Goal: Information Seeking & Learning: Compare options

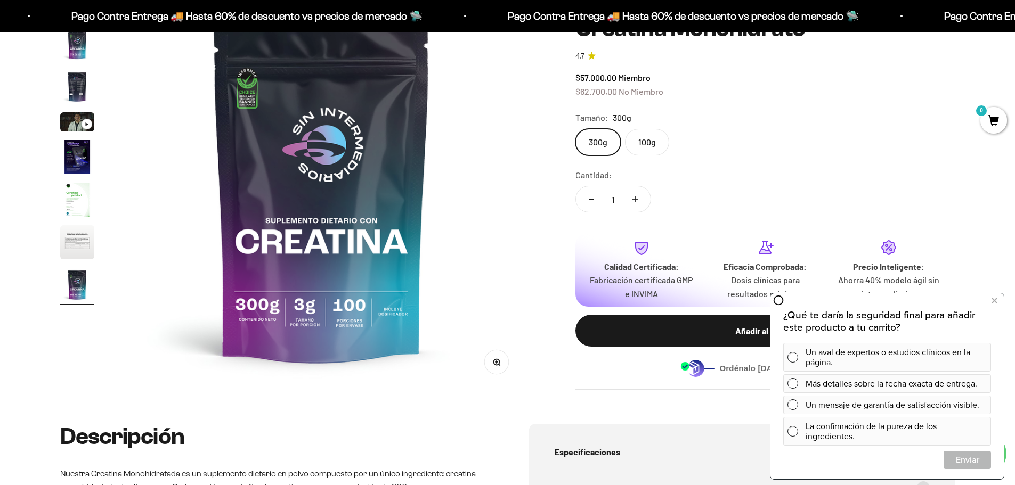
scroll to position [0, 3337]
click at [658, 149] on label "100g" at bounding box center [647, 142] width 44 height 27
click at [575, 129] on input "100g" at bounding box center [575, 128] width 1 height 1
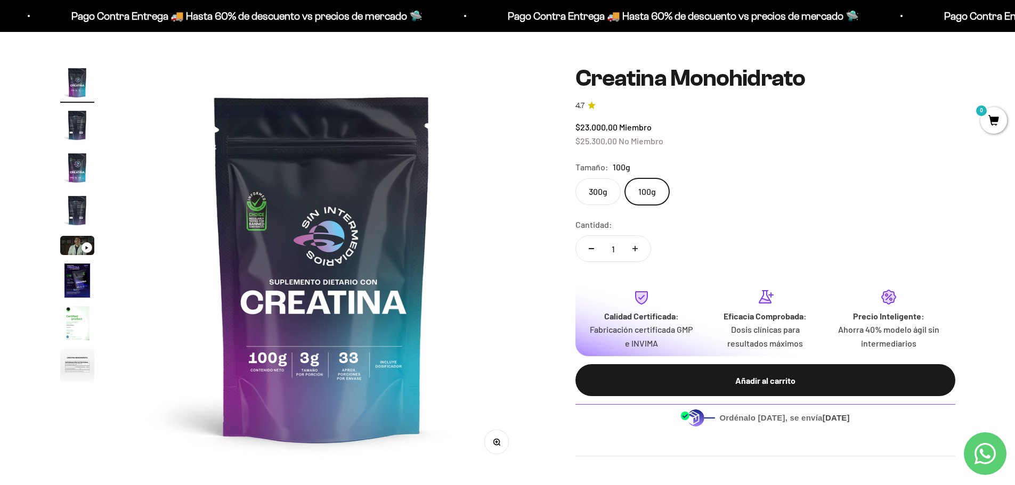
scroll to position [107, 0]
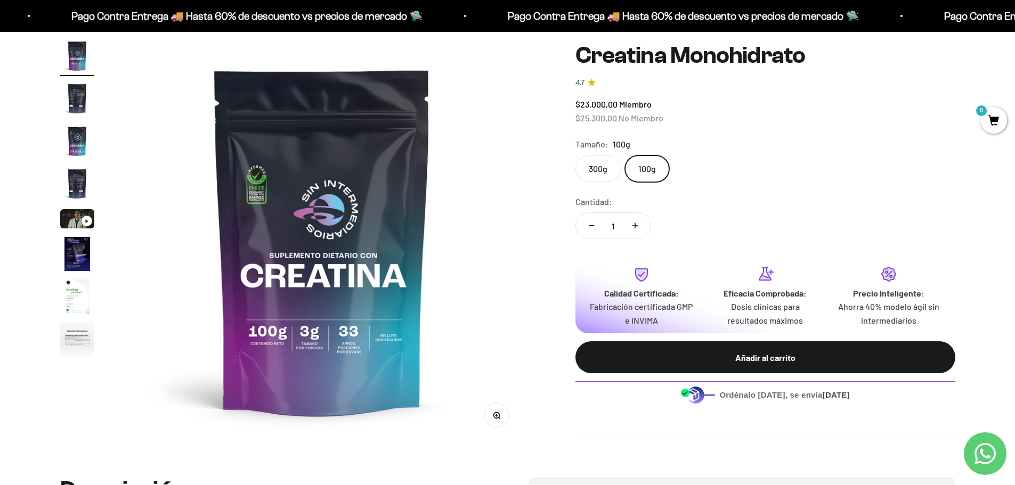
click at [263, 217] on img at bounding box center [322, 241] width 404 height 404
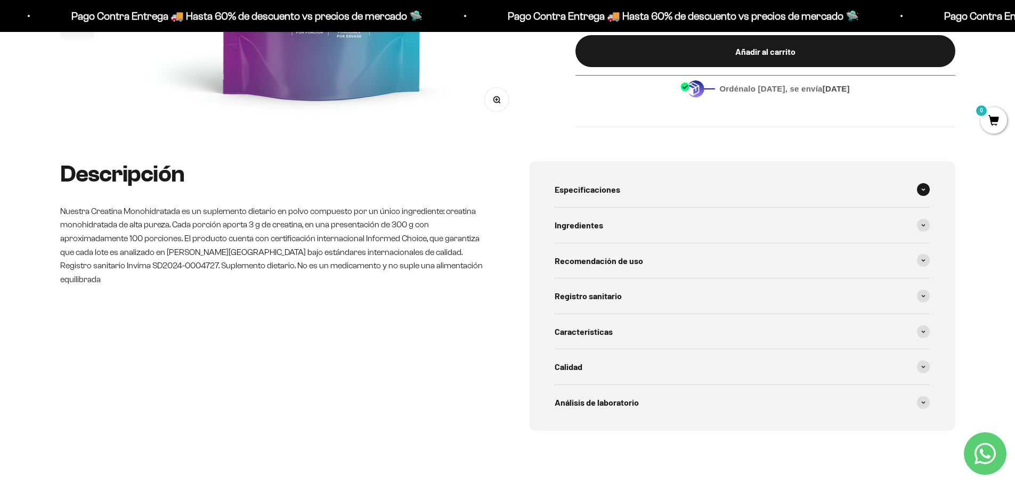
scroll to position [426, 0]
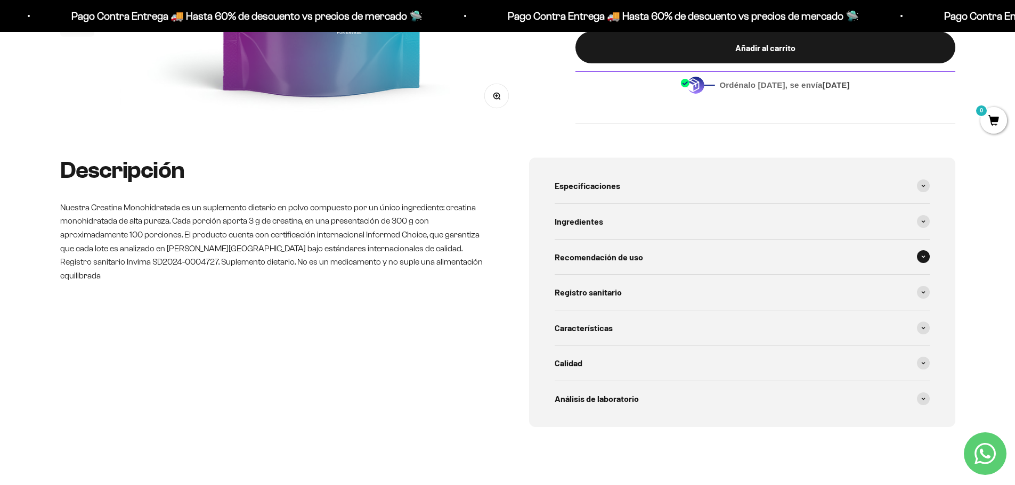
click at [564, 253] on span "Recomendación de uso" at bounding box center [598, 257] width 88 height 14
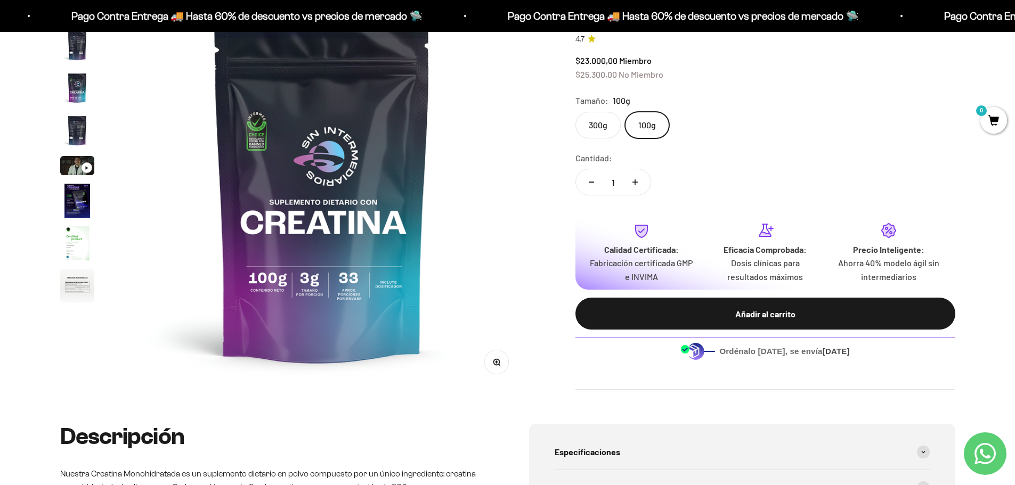
scroll to position [107, 0]
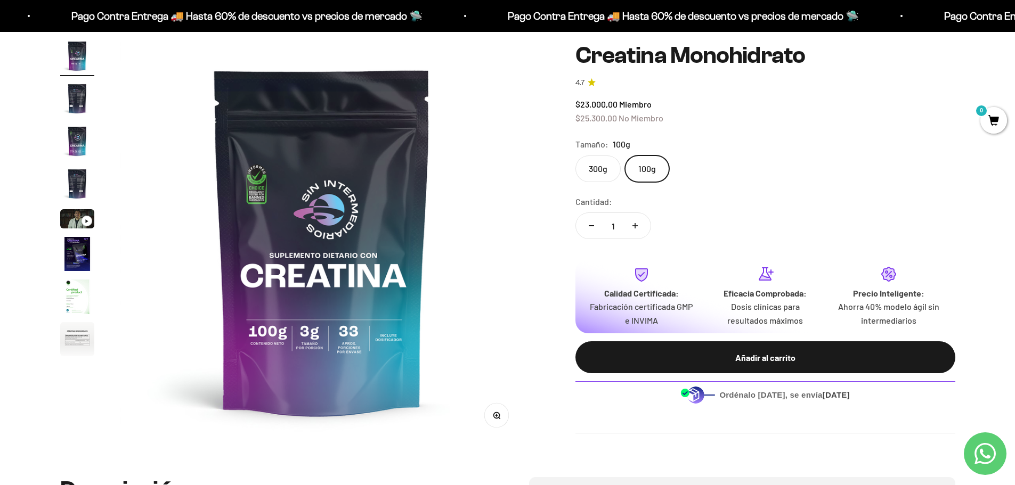
click at [600, 175] on label "300g" at bounding box center [597, 169] width 45 height 27
click at [575, 156] on input "300g" at bounding box center [575, 155] width 1 height 1
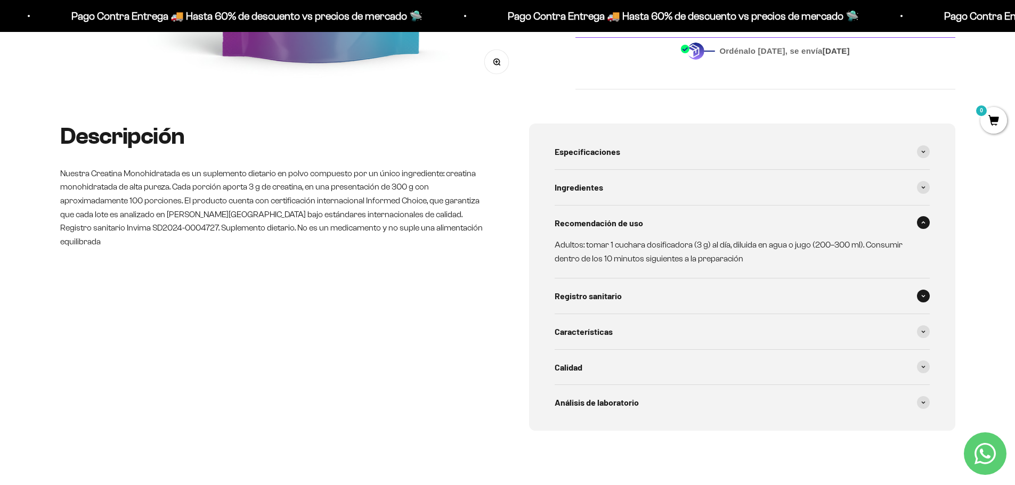
scroll to position [479, 0]
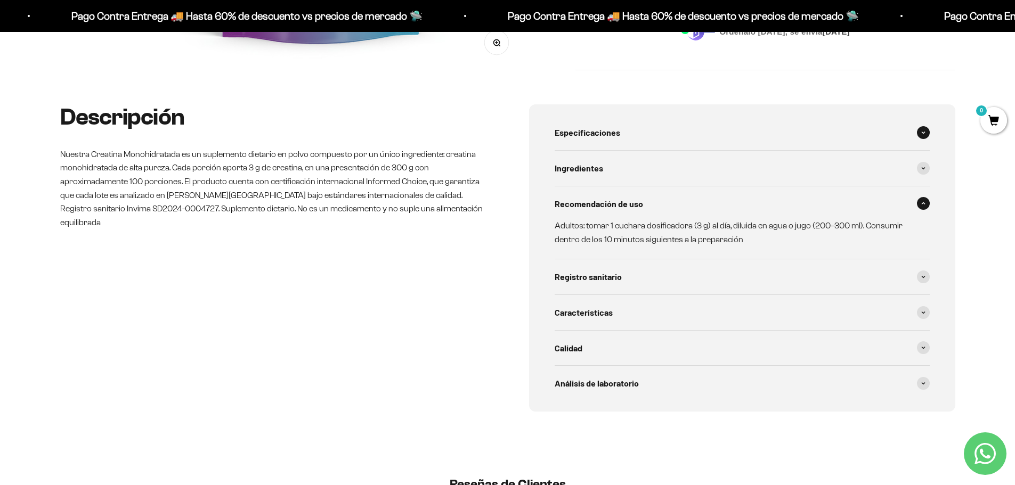
click at [626, 124] on div "Especificaciones" at bounding box center [741, 132] width 375 height 35
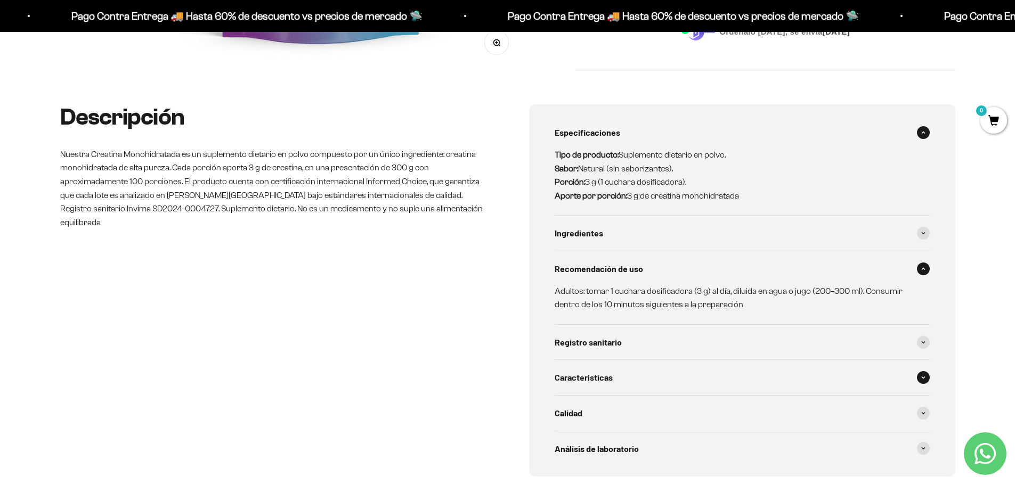
click at [638, 375] on div "Características" at bounding box center [741, 377] width 375 height 35
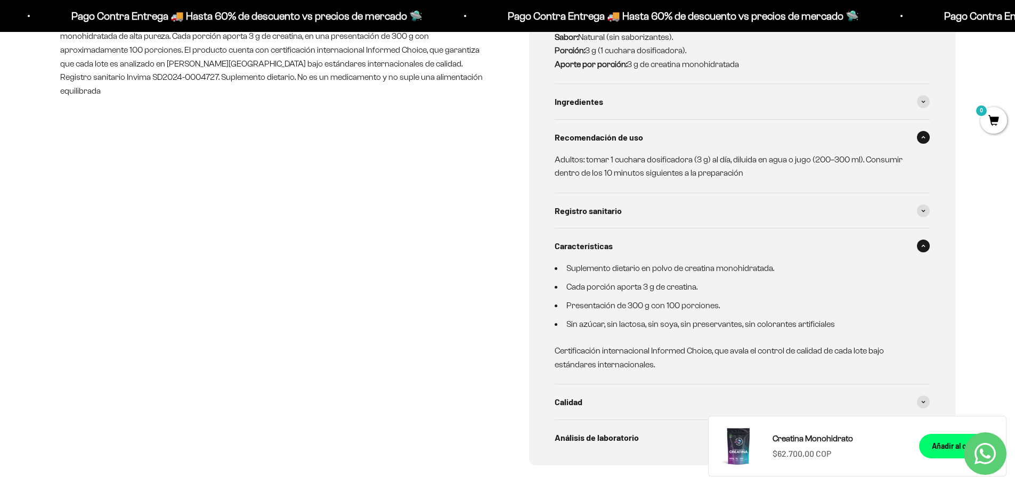
scroll to position [639, 0]
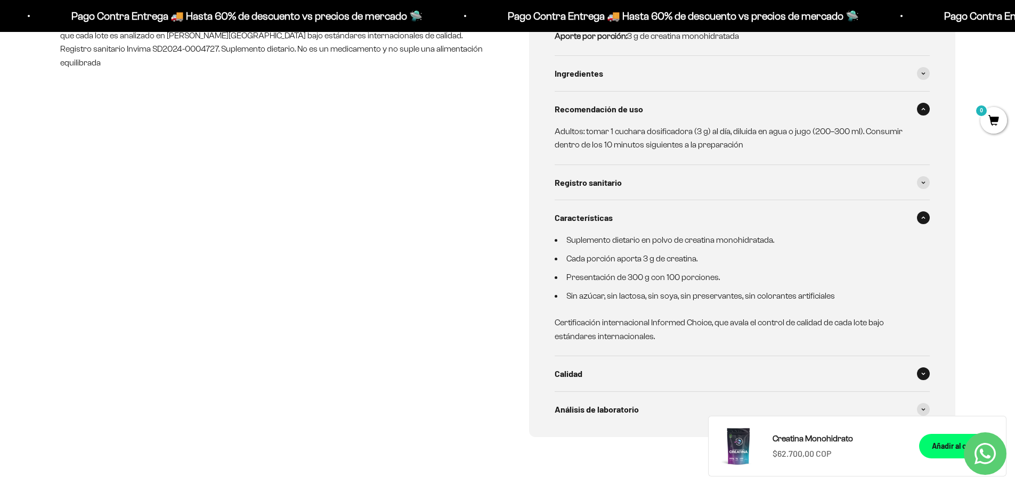
click at [574, 380] on span "Calidad" at bounding box center [568, 374] width 28 height 14
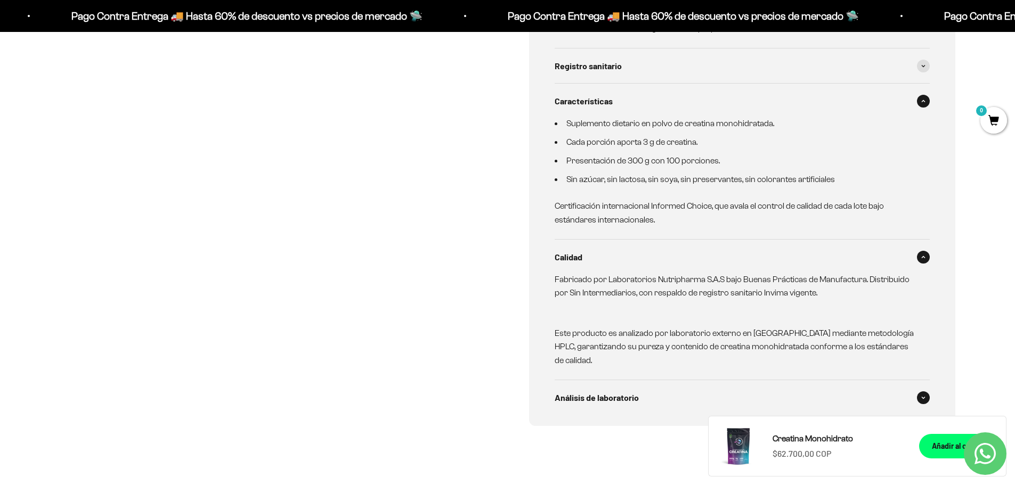
scroll to position [799, 0]
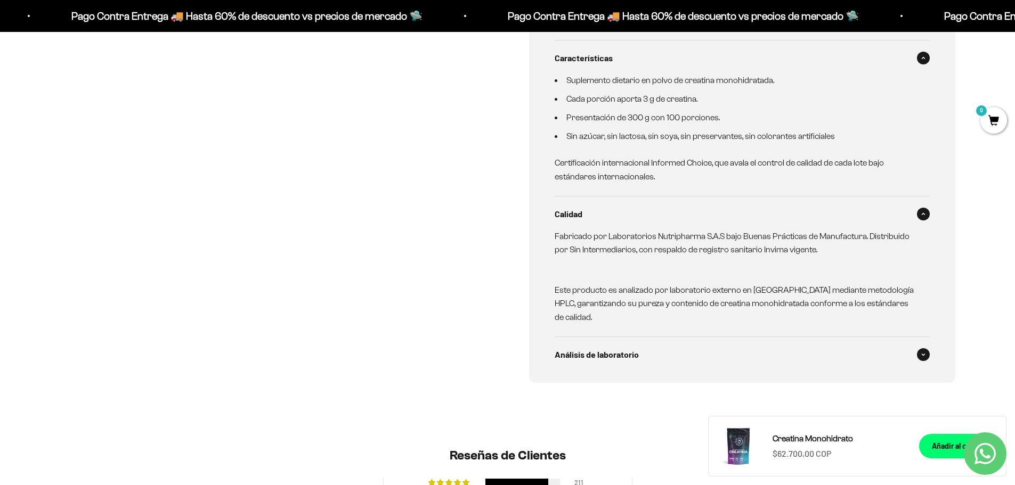
click at [562, 353] on span "Análisis de laboratorio" at bounding box center [596, 355] width 84 height 14
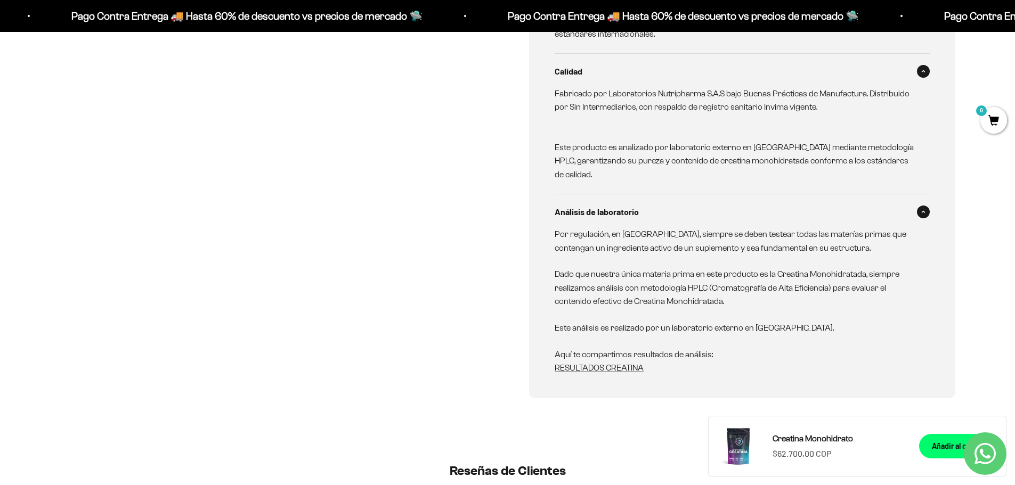
scroll to position [959, 0]
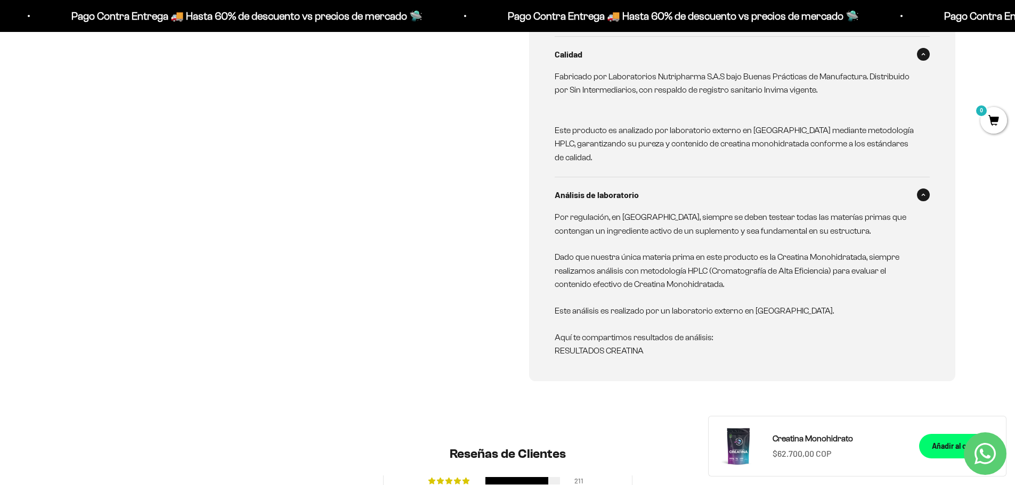
click at [574, 352] on link "RESULTADOS CREATINA" at bounding box center [598, 350] width 89 height 9
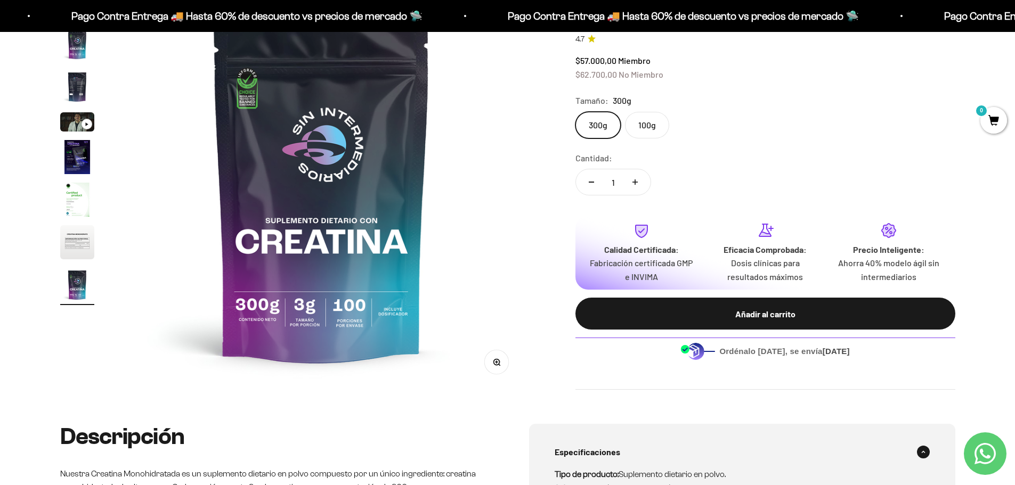
scroll to position [0, 3337]
click at [70, 207] on img "Ir al artículo 7" at bounding box center [77, 200] width 34 height 34
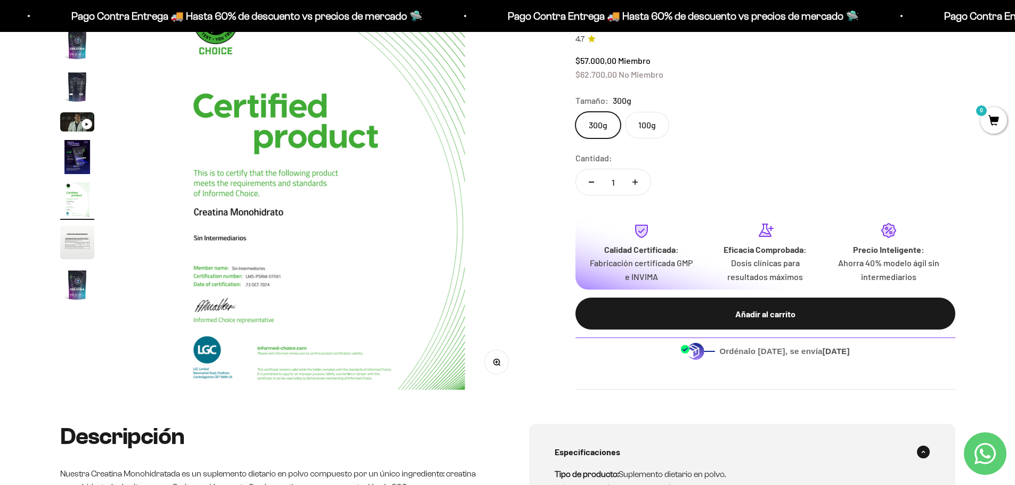
click at [76, 240] on img "Ir al artículo 8" at bounding box center [77, 242] width 34 height 34
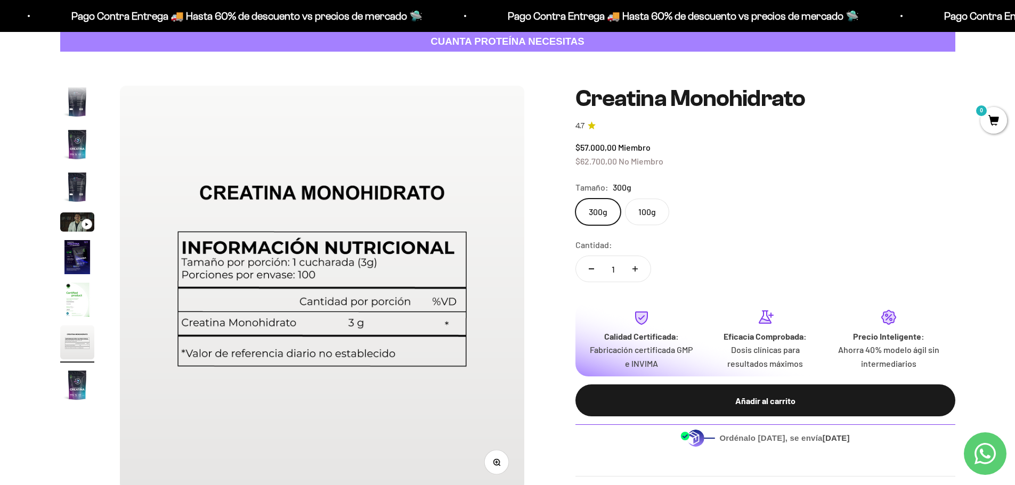
scroll to position [0, 0]
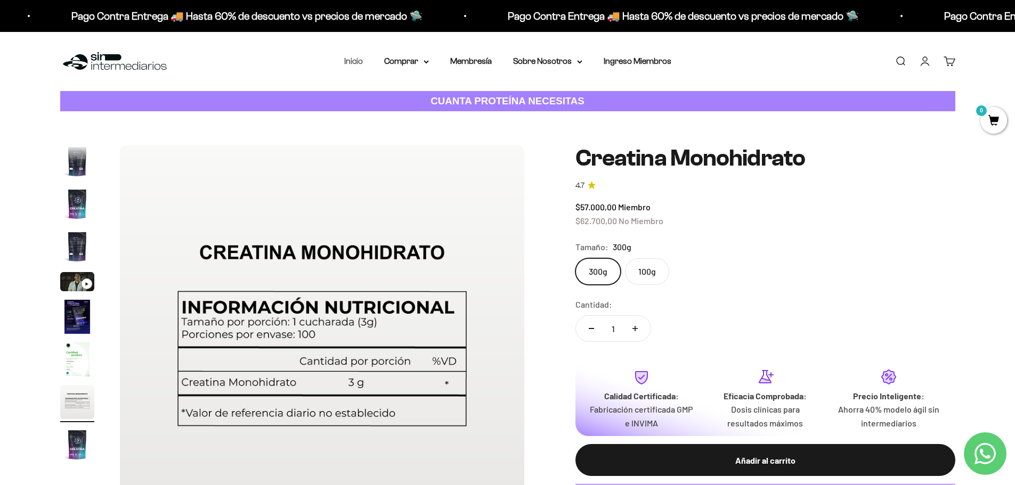
click at [354, 59] on link "Inicio" at bounding box center [353, 60] width 19 height 9
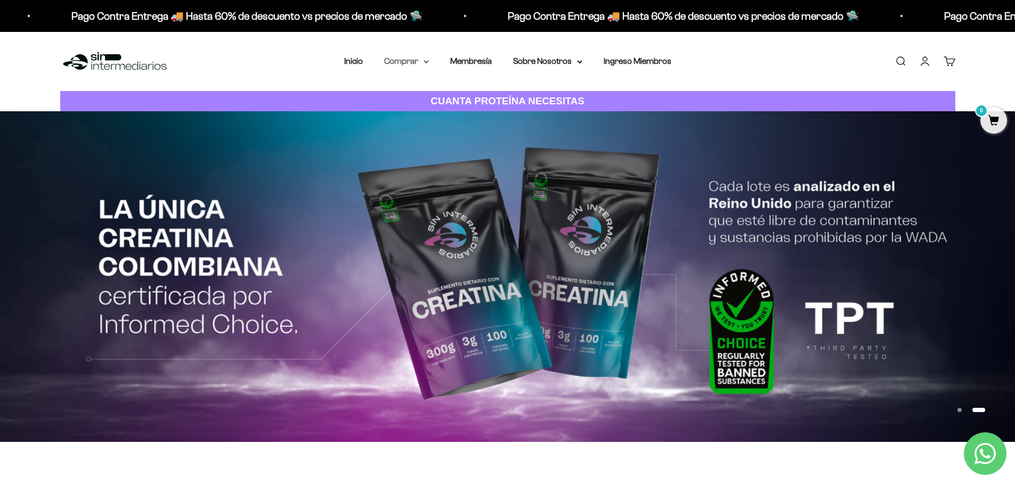
click at [424, 60] on icon at bounding box center [425, 62] width 5 height 4
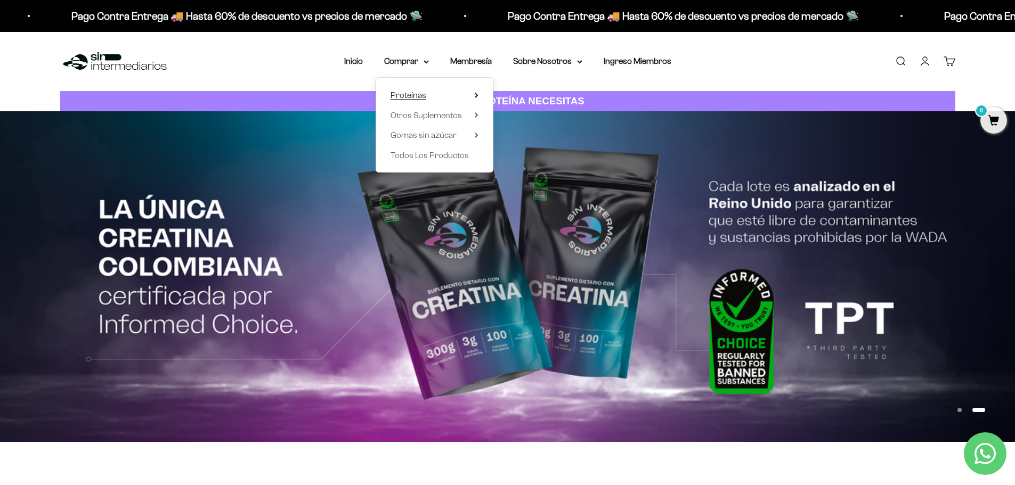
click at [420, 96] on span "Proteínas" at bounding box center [408, 95] width 36 height 9
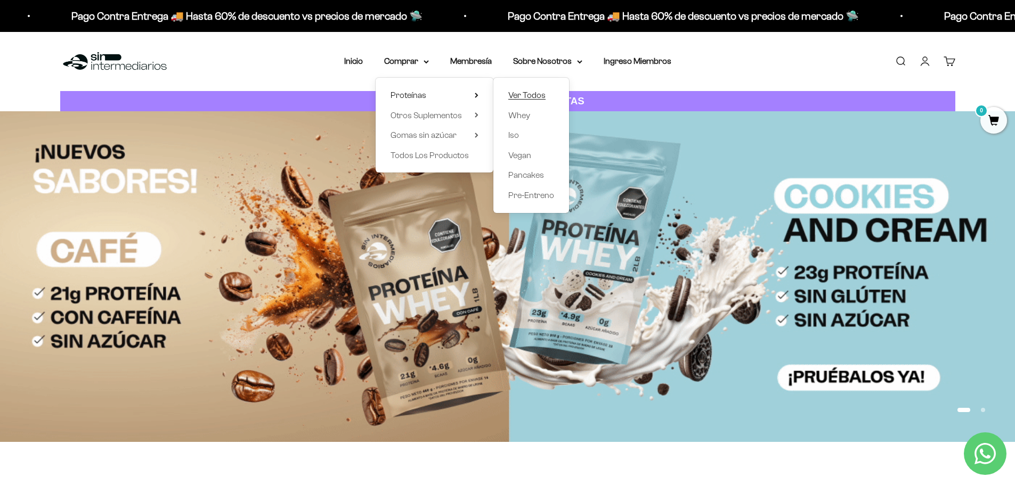
click at [524, 94] on span "Ver Todos" at bounding box center [526, 95] width 37 height 9
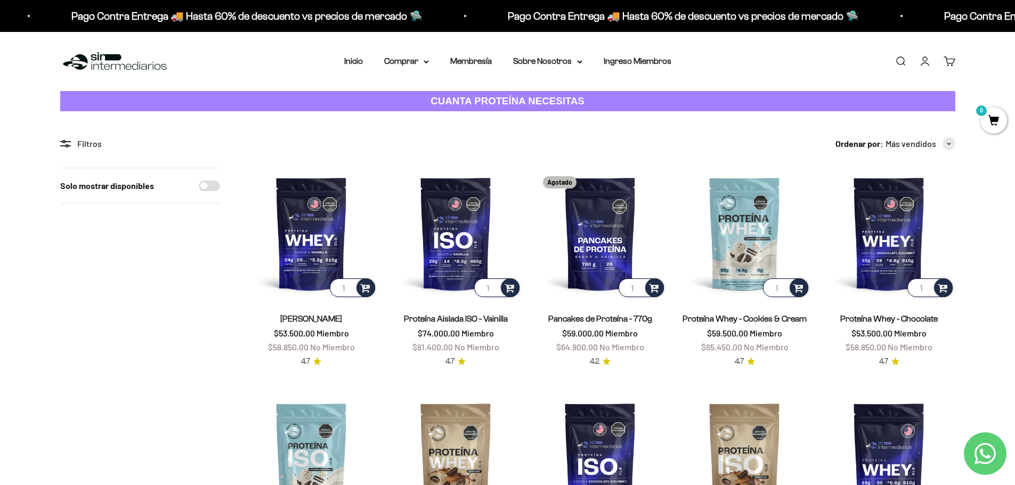
click at [207, 186] on input "Solo mostrar disponibles" at bounding box center [209, 186] width 21 height 11
checkbox input "true"
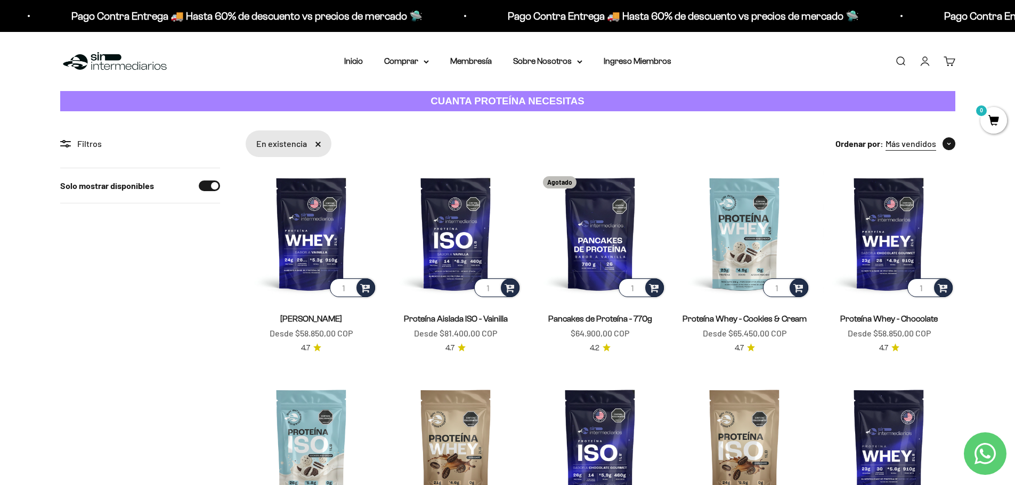
click at [947, 143] on icon "button" at bounding box center [948, 144] width 3 height 2
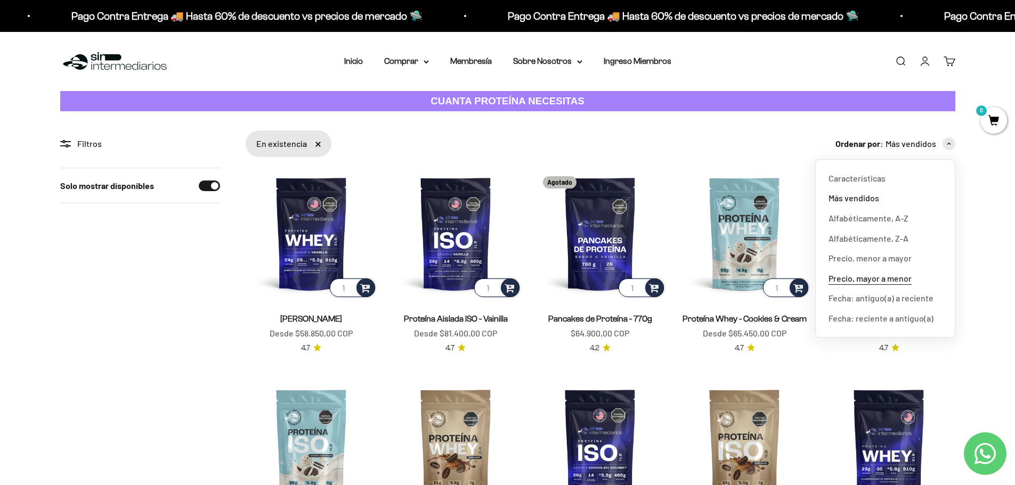
click at [869, 281] on span "Precio, mayor a menor" at bounding box center [869, 279] width 83 height 14
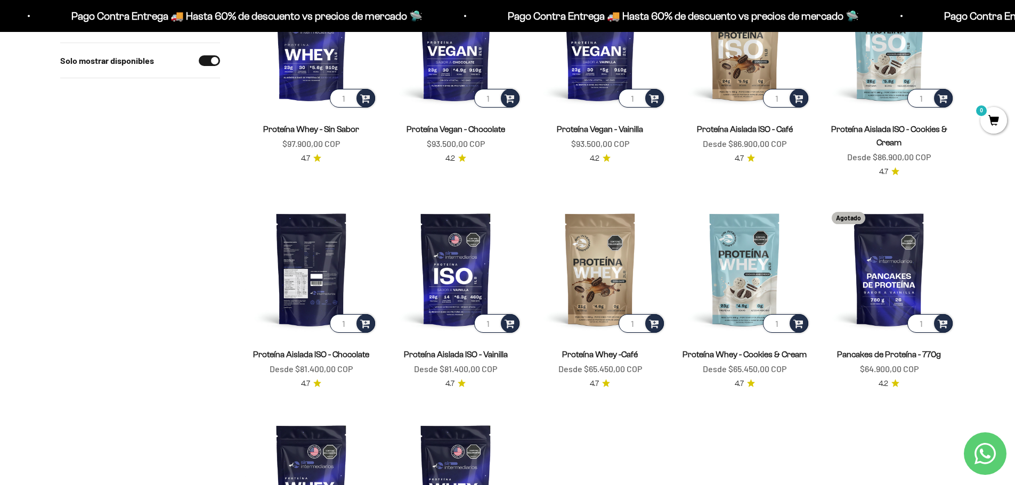
scroll to position [213, 0]
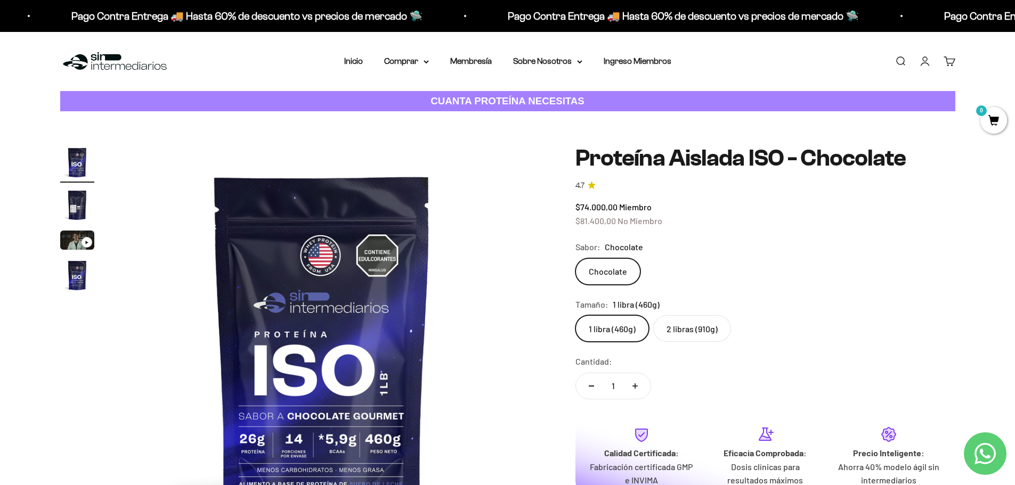
click at [625, 270] on label "Chocolate" at bounding box center [607, 271] width 65 height 27
click at [575, 258] on input "Chocolate" at bounding box center [575, 258] width 1 height 1
click at [684, 331] on label "2 libras (910g)" at bounding box center [692, 328] width 78 height 27
click at [575, 315] on input "2 libras (910g)" at bounding box center [575, 315] width 1 height 1
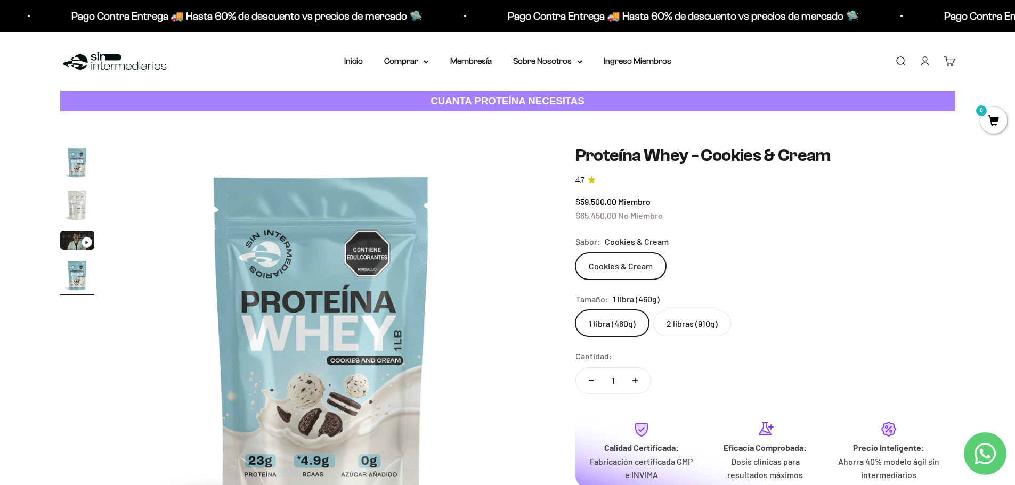
click at [678, 323] on label "2 libras (910g)" at bounding box center [692, 323] width 78 height 27
click at [575, 310] on input "2 libras (910g)" at bounding box center [575, 309] width 1 height 1
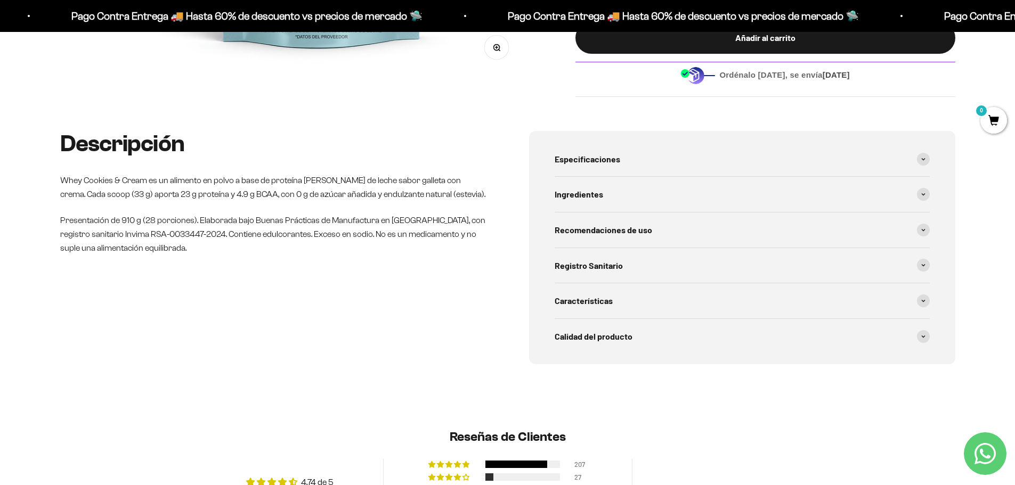
scroll to position [479, 0]
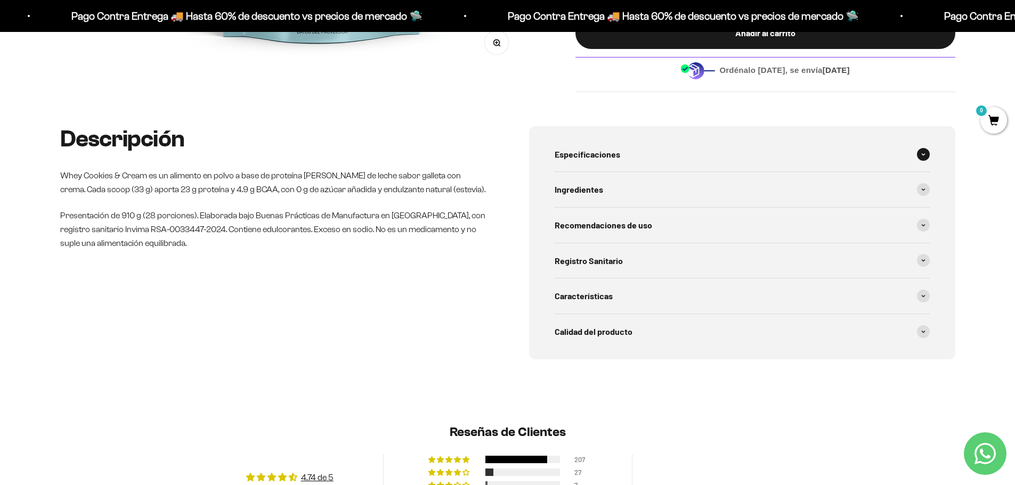
click at [609, 158] on span "Especificaciones" at bounding box center [587, 155] width 66 height 14
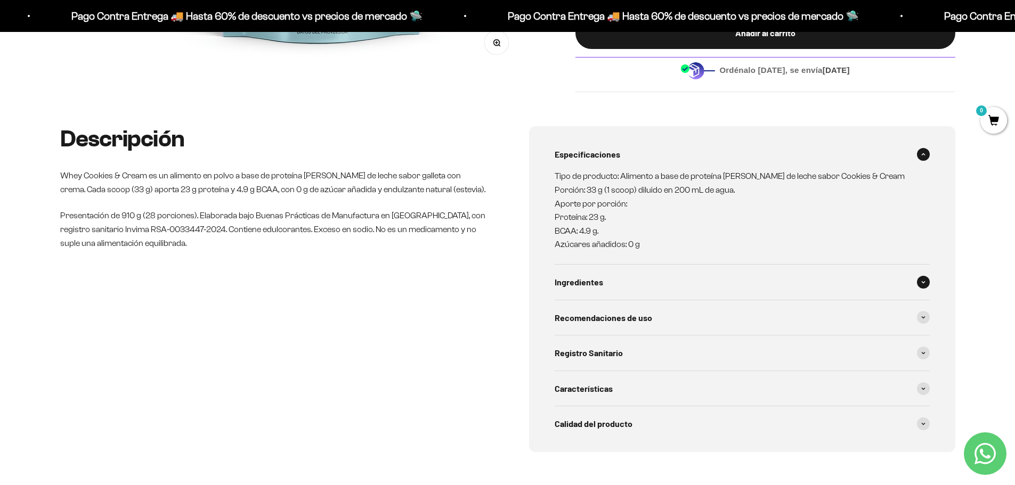
click at [631, 273] on div "Ingredientes" at bounding box center [741, 282] width 375 height 35
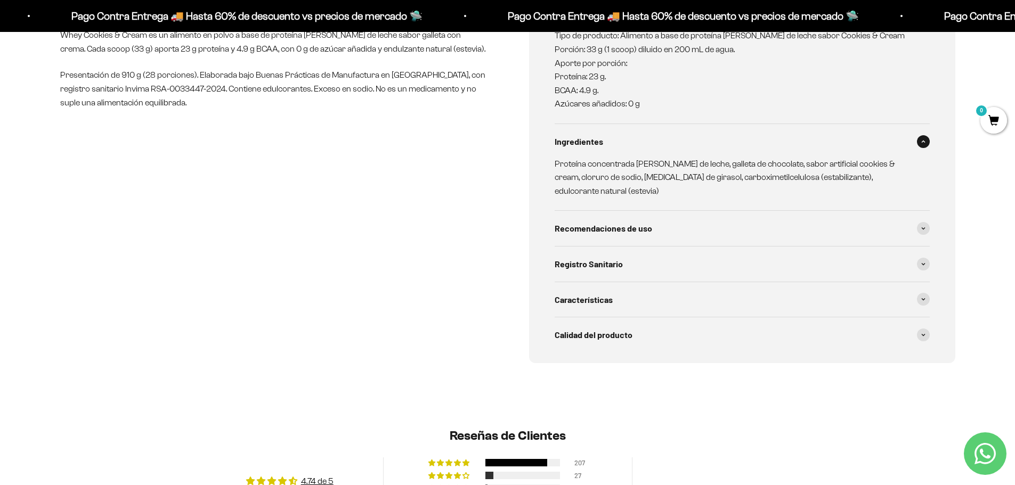
scroll to position [639, 0]
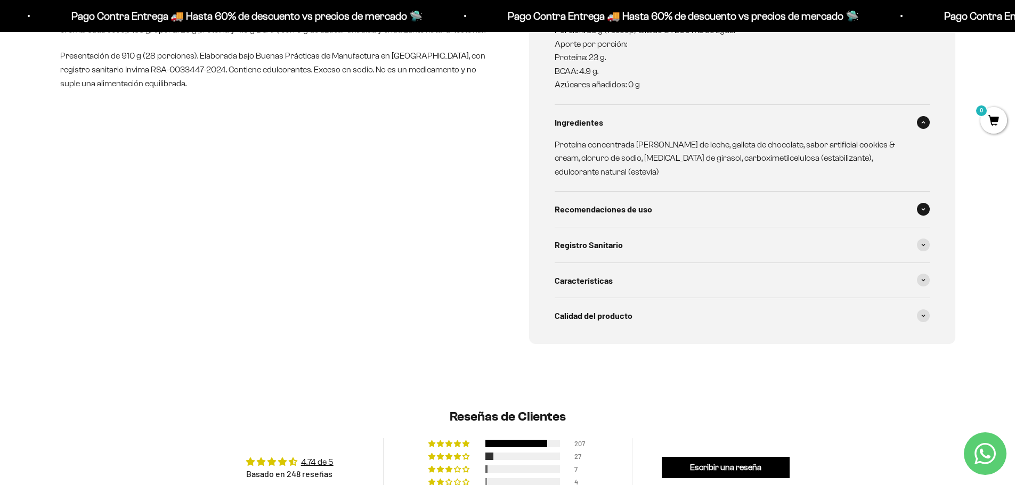
click at [638, 202] on span "Recomendaciones de uso" at bounding box center [602, 209] width 97 height 14
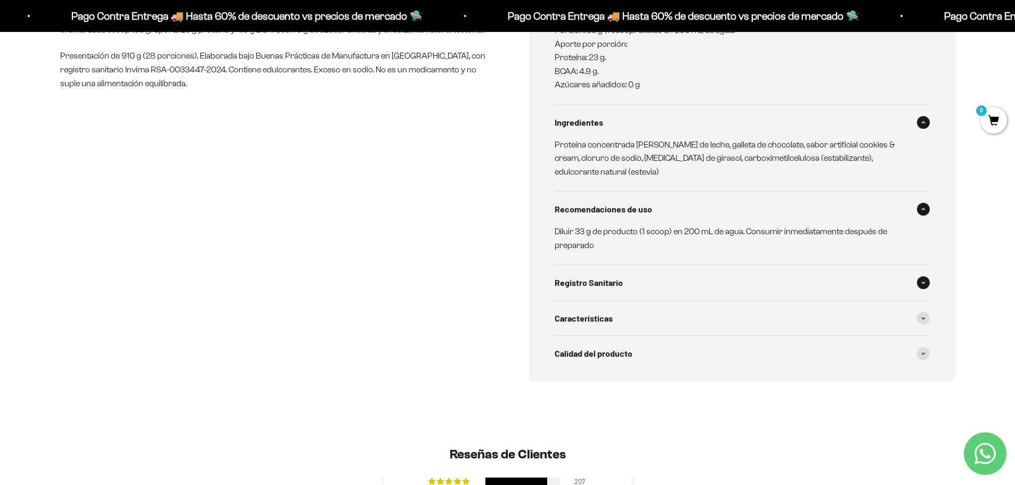
click at [631, 265] on div "Registro Sanitario" at bounding box center [741, 282] width 375 height 35
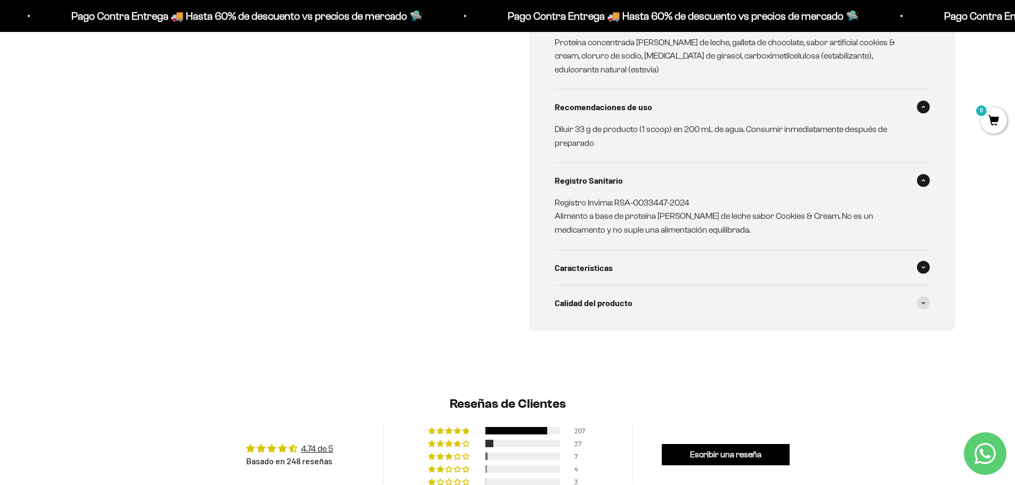
scroll to position [746, 0]
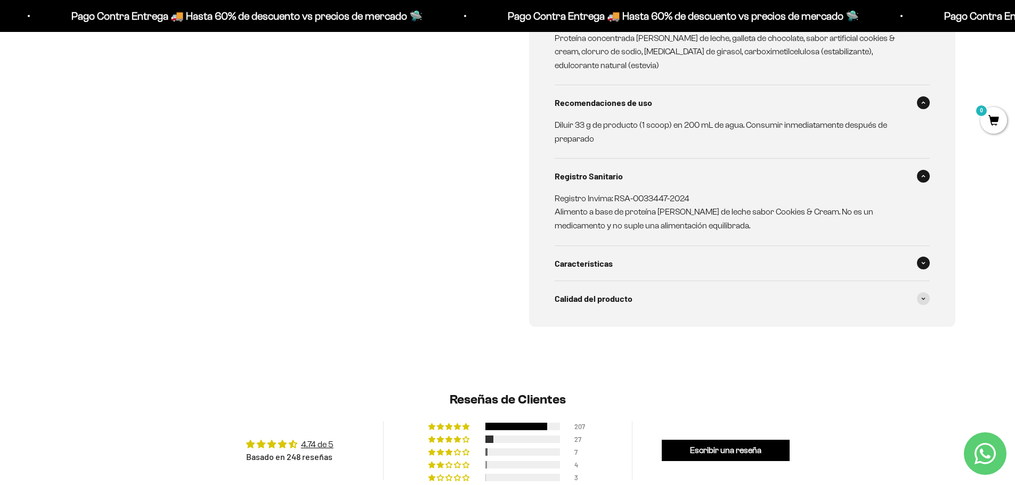
click at [644, 246] on div "Características" at bounding box center [741, 263] width 375 height 35
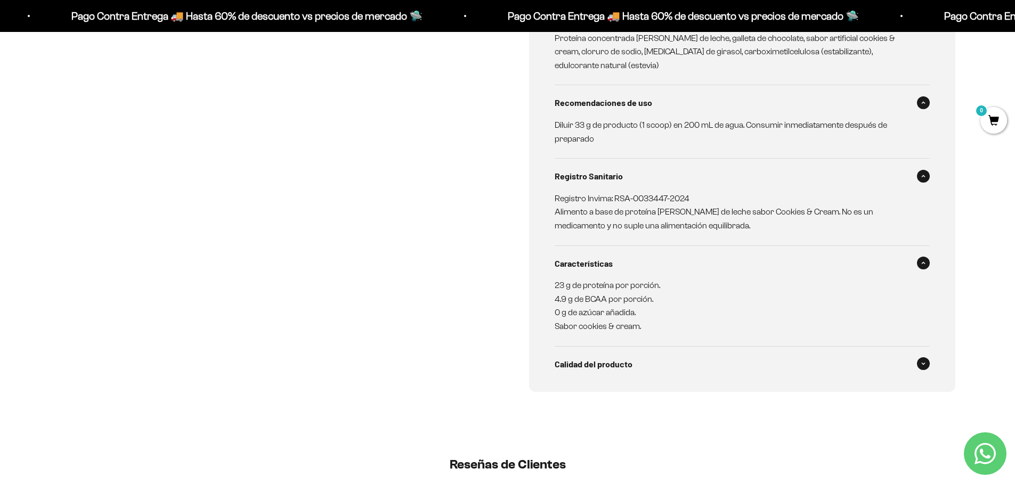
click at [642, 349] on div "Calidad del producto" at bounding box center [741, 364] width 375 height 35
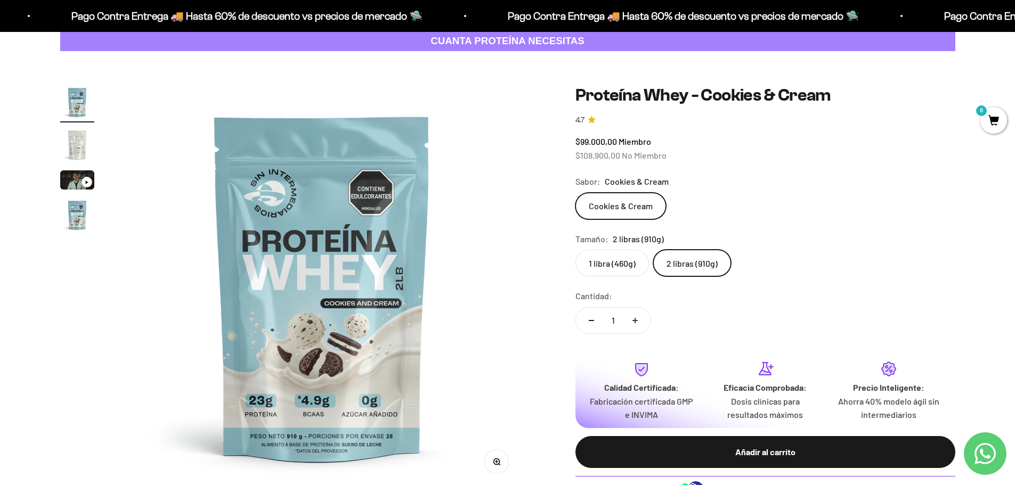
scroll to position [0, 0]
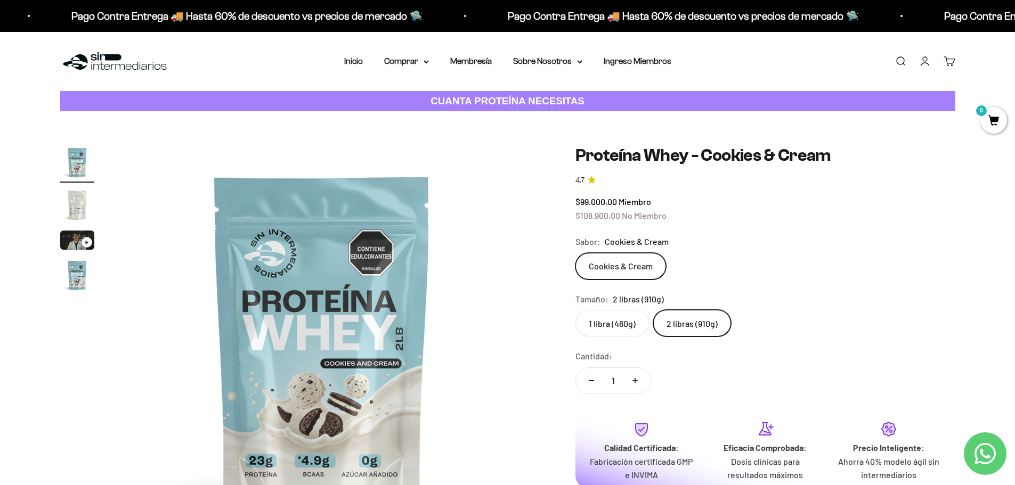
click at [77, 197] on img "Ir al artículo 2" at bounding box center [77, 205] width 34 height 34
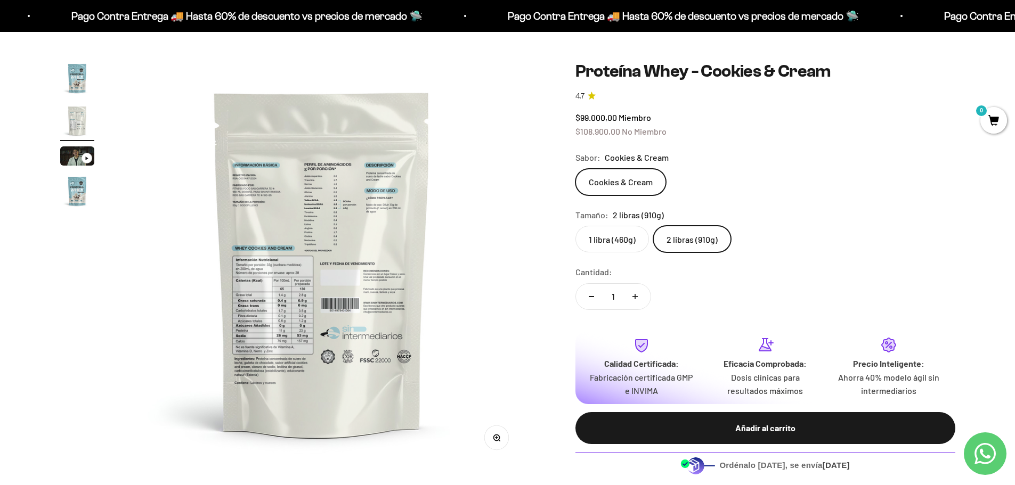
scroll to position [107, 0]
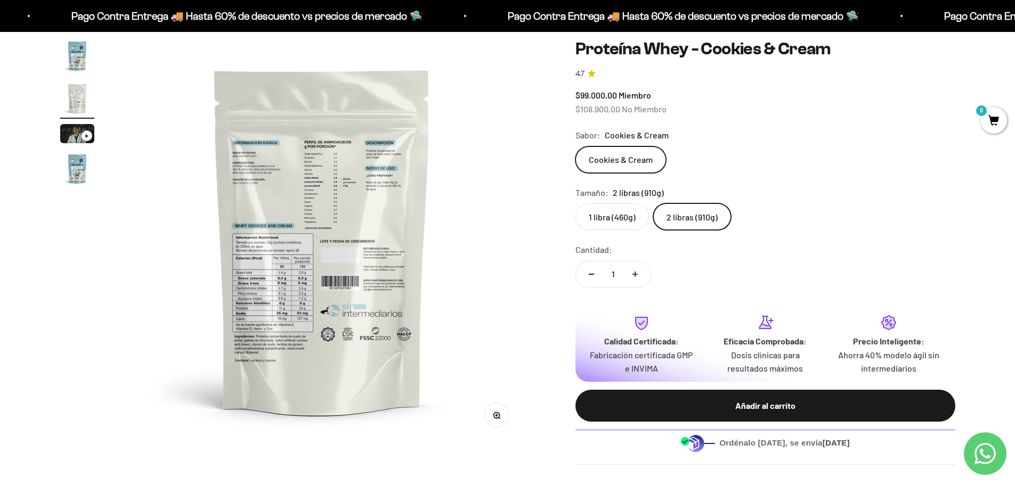
click at [301, 266] on img at bounding box center [322, 241] width 404 height 404
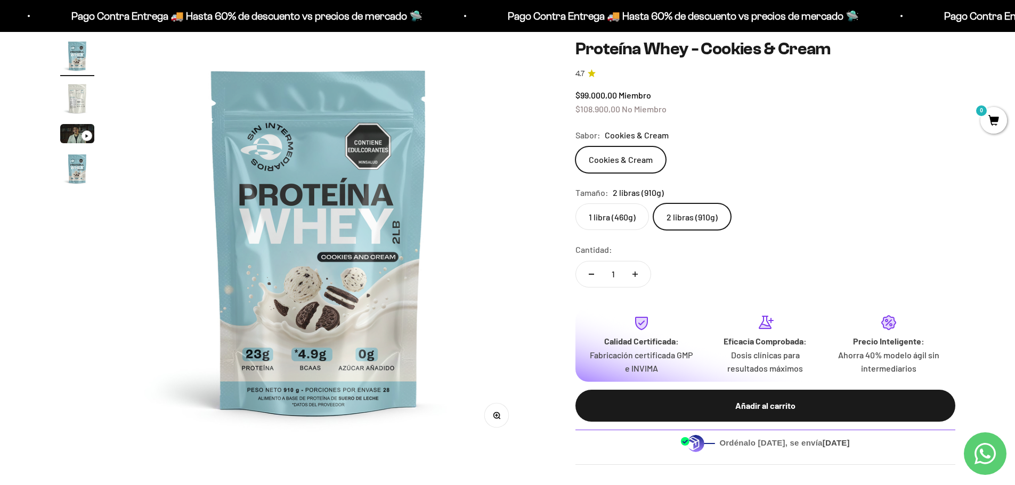
scroll to position [0, 0]
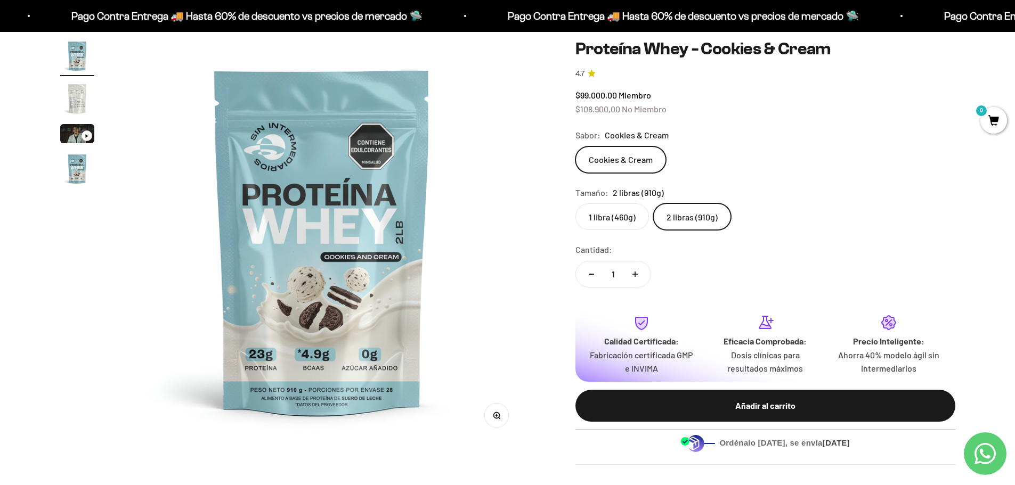
click at [446, 247] on img at bounding box center [322, 241] width 404 height 404
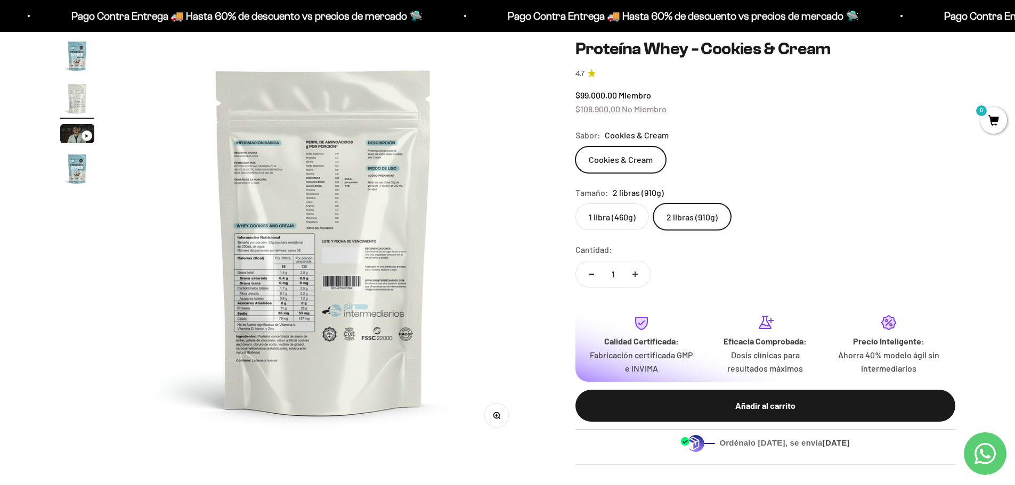
scroll to position [0, 417]
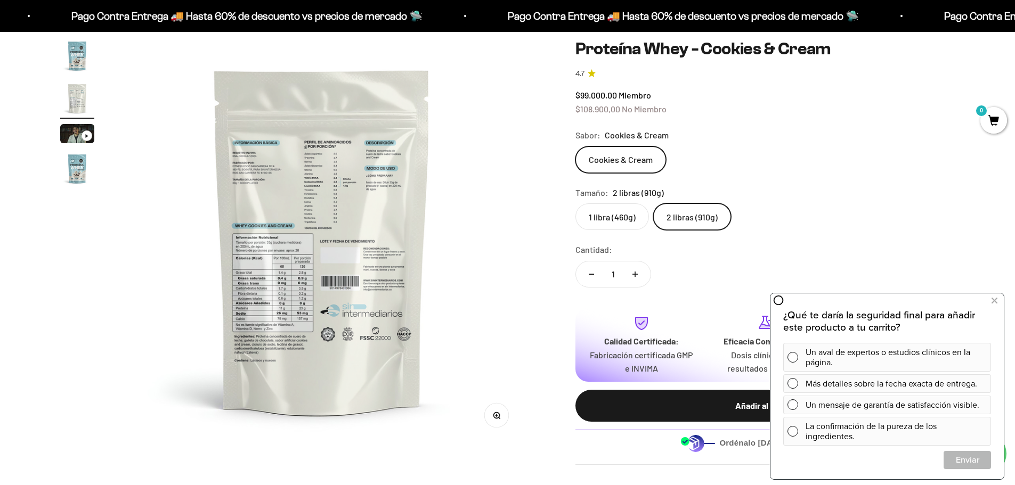
click at [348, 336] on img at bounding box center [322, 241] width 404 height 404
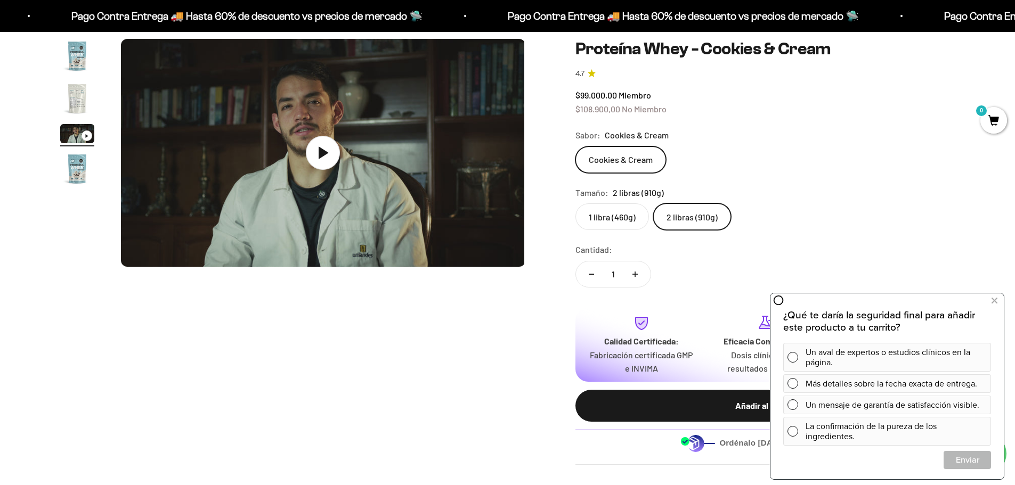
scroll to position [0, 834]
click at [80, 98] on img "Ir al artículo 2" at bounding box center [77, 98] width 34 height 34
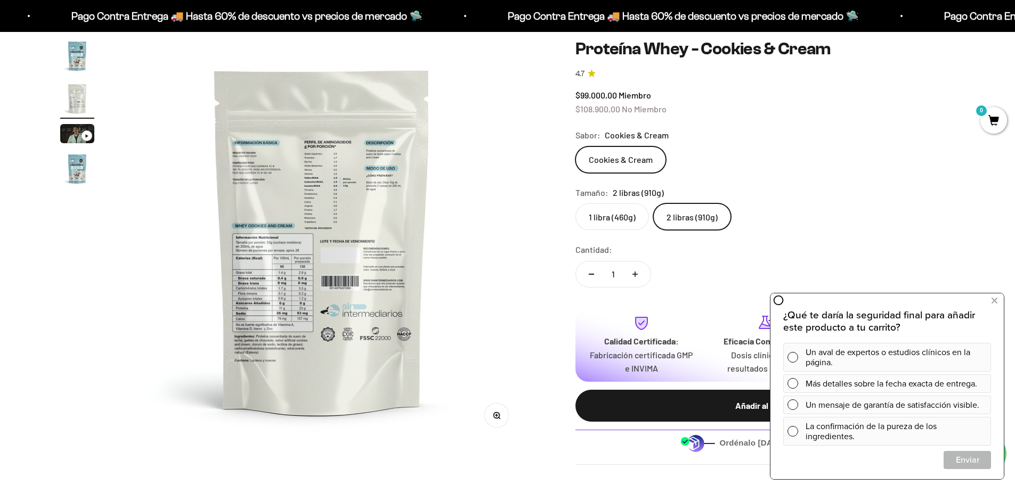
click at [77, 59] on img "Ir al artículo 1" at bounding box center [77, 56] width 34 height 34
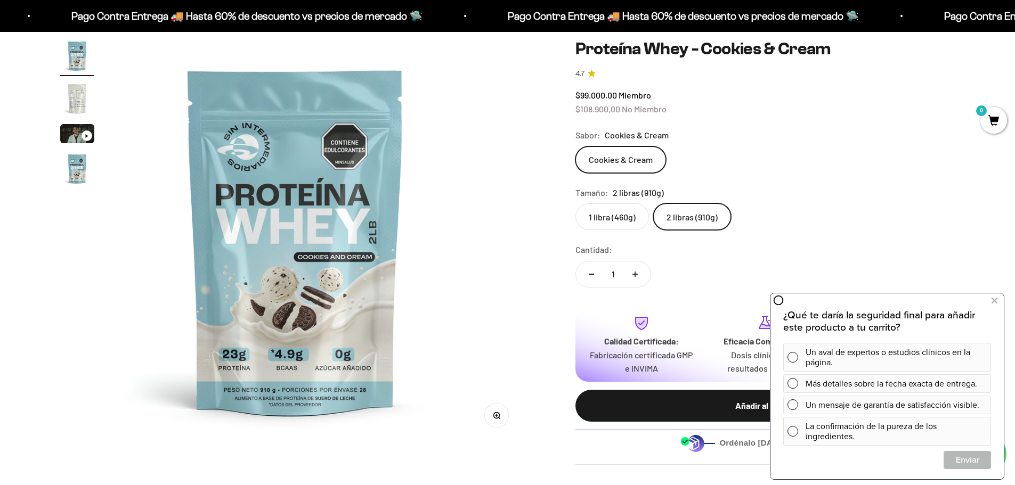
scroll to position [0, 0]
